Goal: Task Accomplishment & Management: Manage account settings

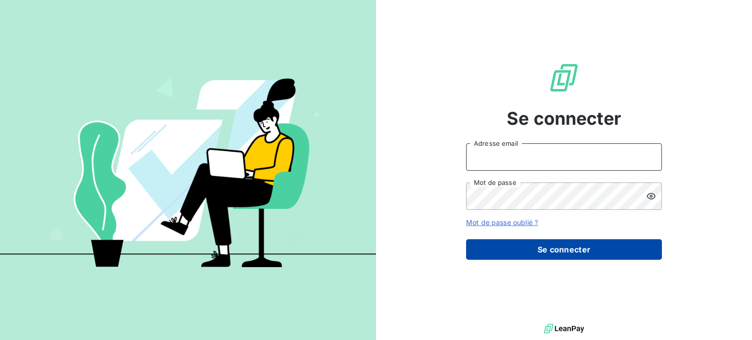
type input "[PERSON_NAME][EMAIL_ADDRESS][DOMAIN_NAME]"
click at [537, 244] on button "Se connecter" at bounding box center [564, 249] width 196 height 21
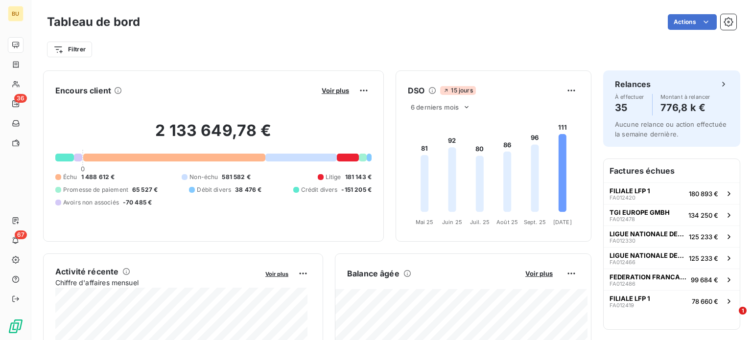
click at [251, 157] on div at bounding box center [174, 158] width 182 height 8
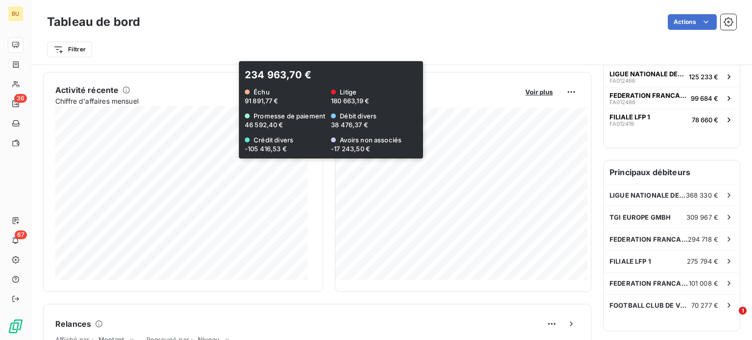
scroll to position [196, 0]
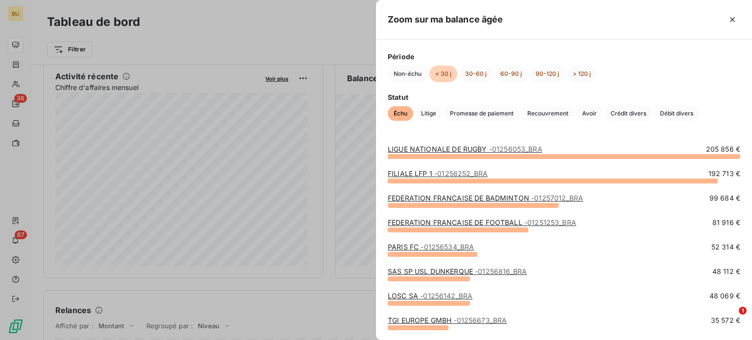
click at [478, 157] on div at bounding box center [564, 156] width 353 height 5
click at [478, 150] on link "LIGUE NATIONALE DE RUGBY - 01256053_BRA" at bounding box center [465, 149] width 155 height 8
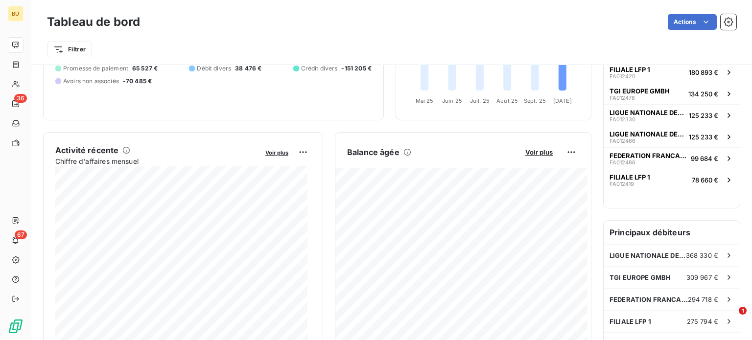
scroll to position [147, 0]
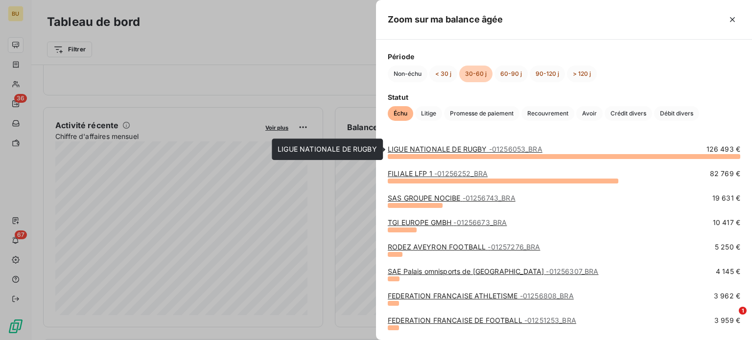
click at [453, 152] on link "LIGUE NATIONALE DE RUGBY - 01256053_BRA" at bounding box center [465, 149] width 155 height 8
